Goal: Information Seeking & Learning: Learn about a topic

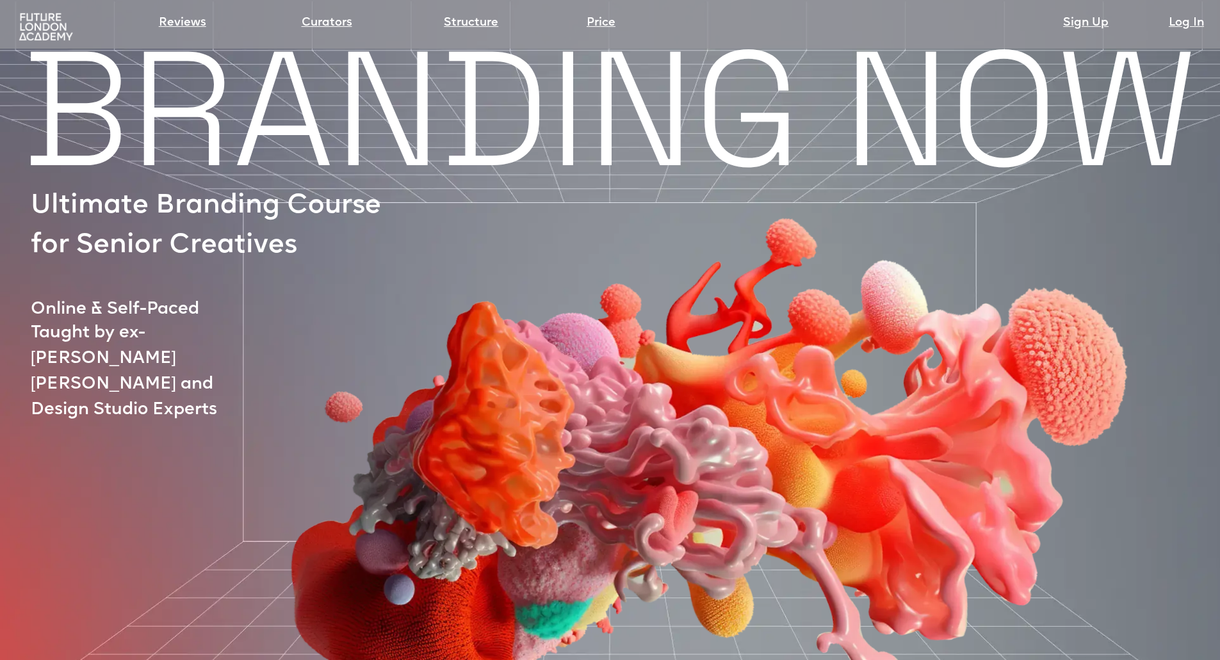
click at [31, 20] on img at bounding box center [46, 27] width 60 height 30
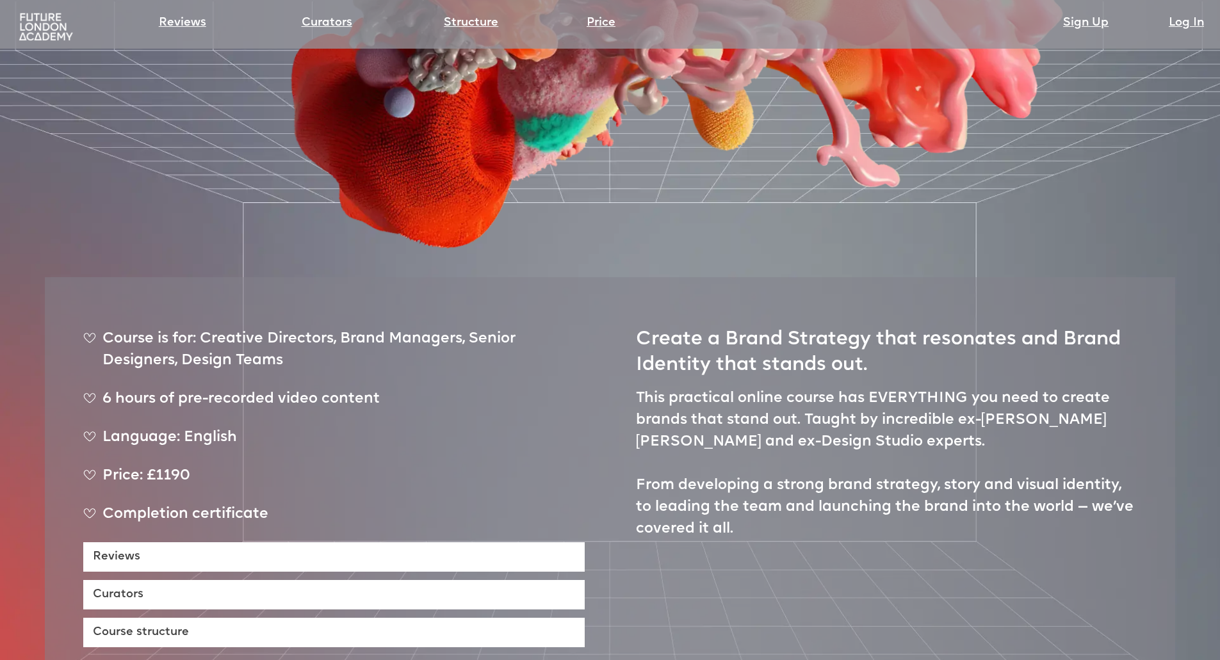
scroll to position [512, 0]
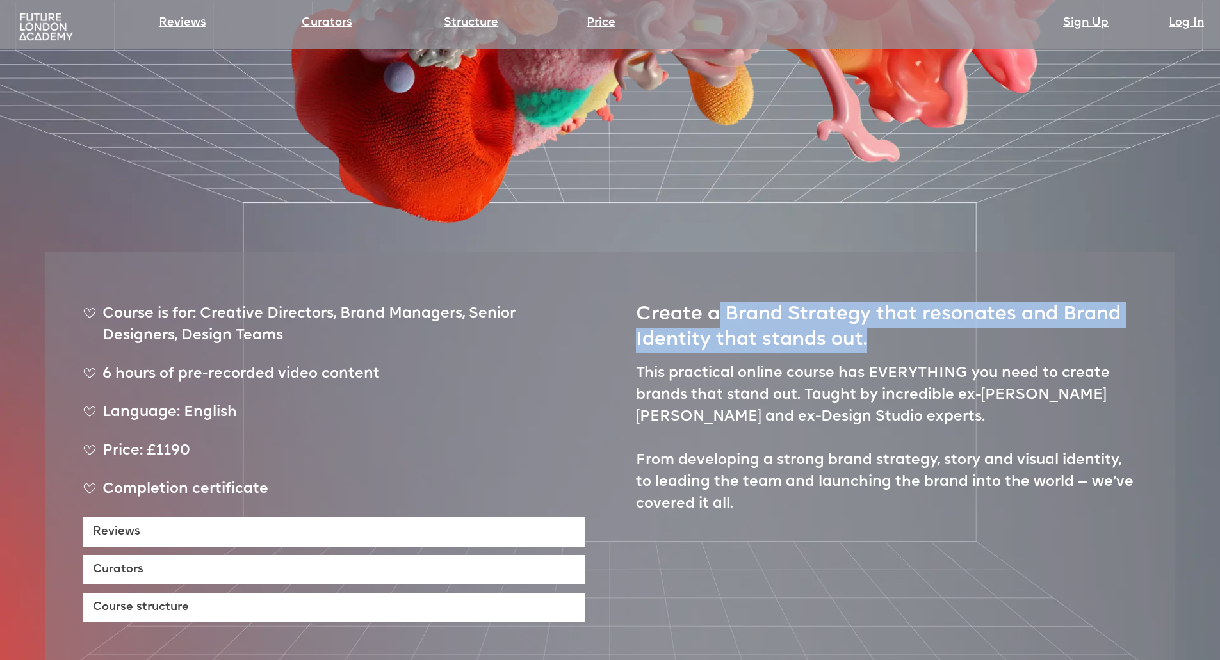
drag, startPoint x: 720, startPoint y: 255, endPoint x: 888, endPoint y: 290, distance: 170.8
click at [888, 291] on h2 "Create a Brand Strategy that resonates and Brand Identity that stands out." at bounding box center [886, 322] width 501 height 63
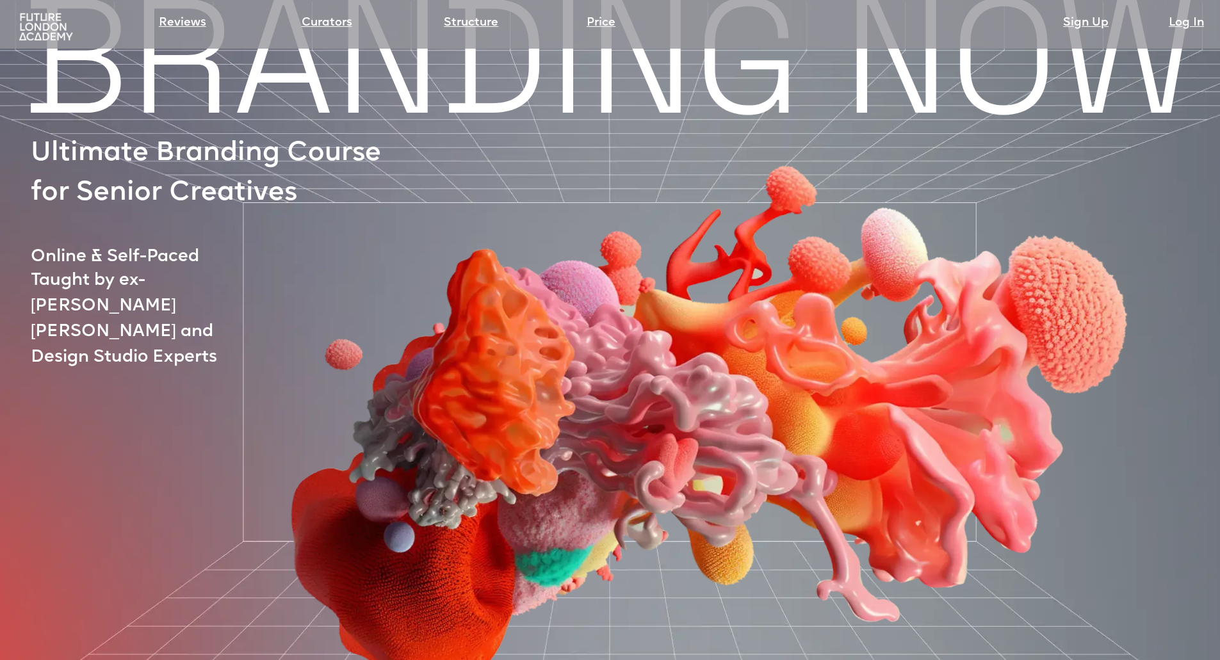
scroll to position [0, 0]
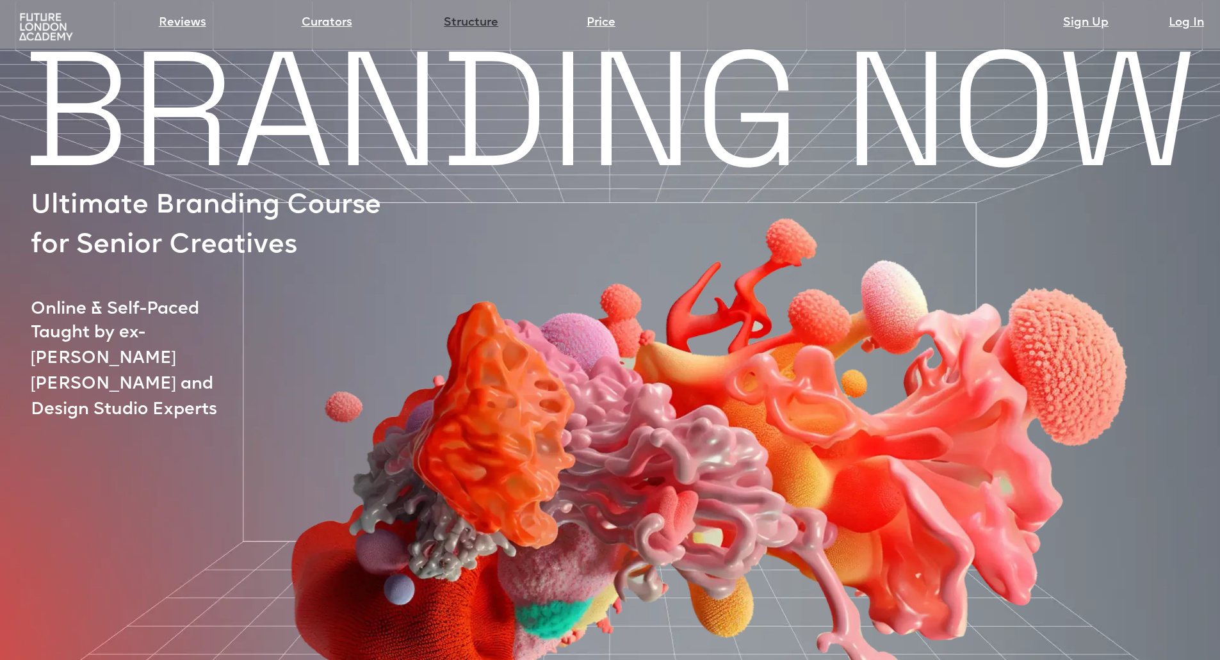
click at [467, 18] on link "Structure" at bounding box center [471, 23] width 54 height 18
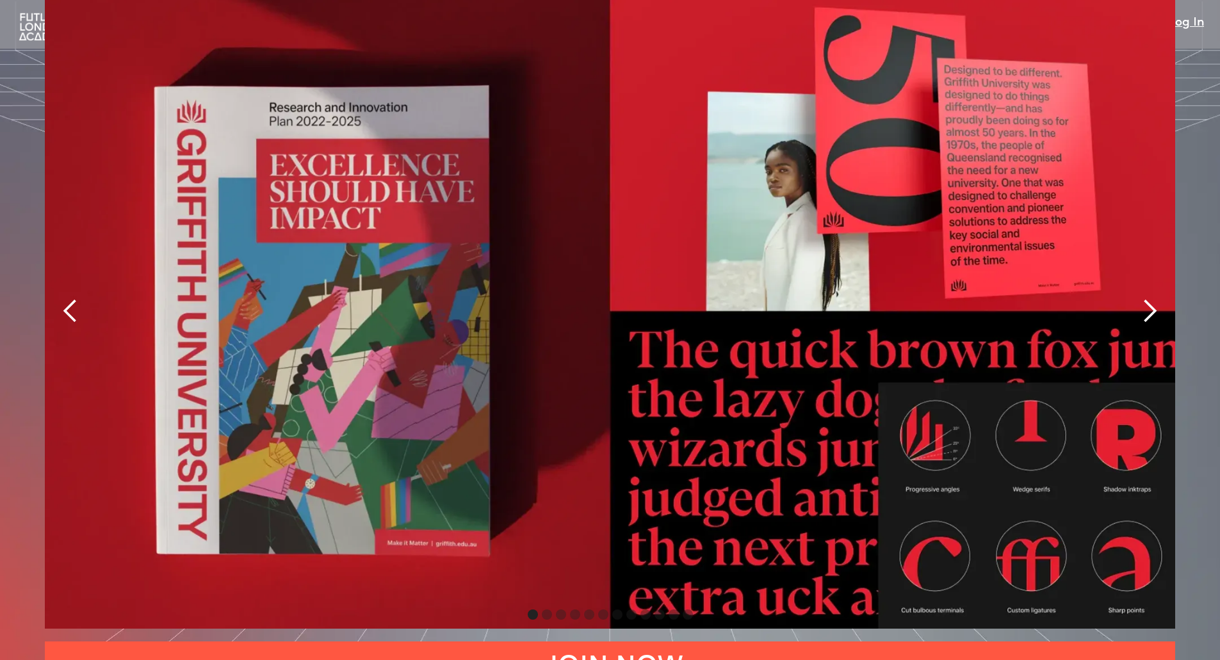
scroll to position [3030, 0]
